Goal: Find specific page/section: Find specific page/section

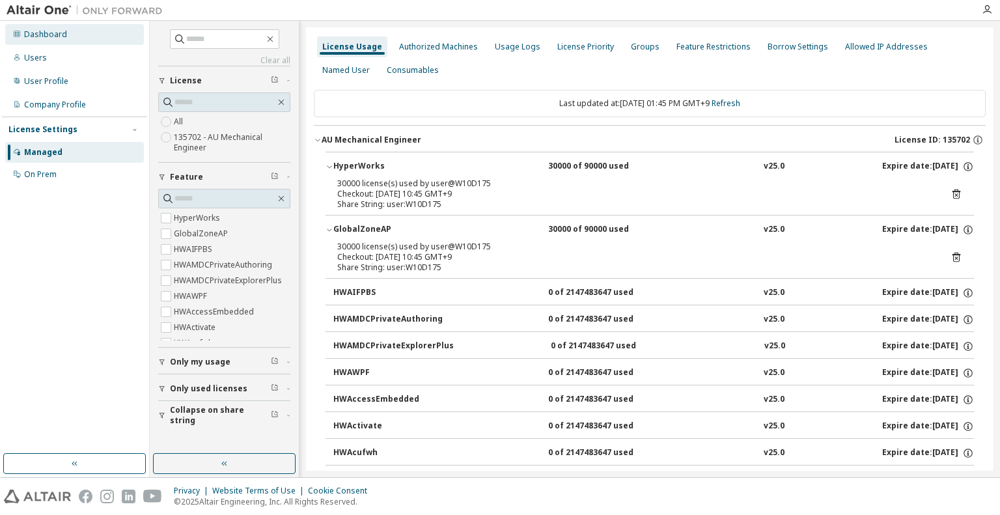
click at [35, 33] on div "Dashboard" at bounding box center [45, 34] width 43 height 10
